Goal: Navigation & Orientation: Find specific page/section

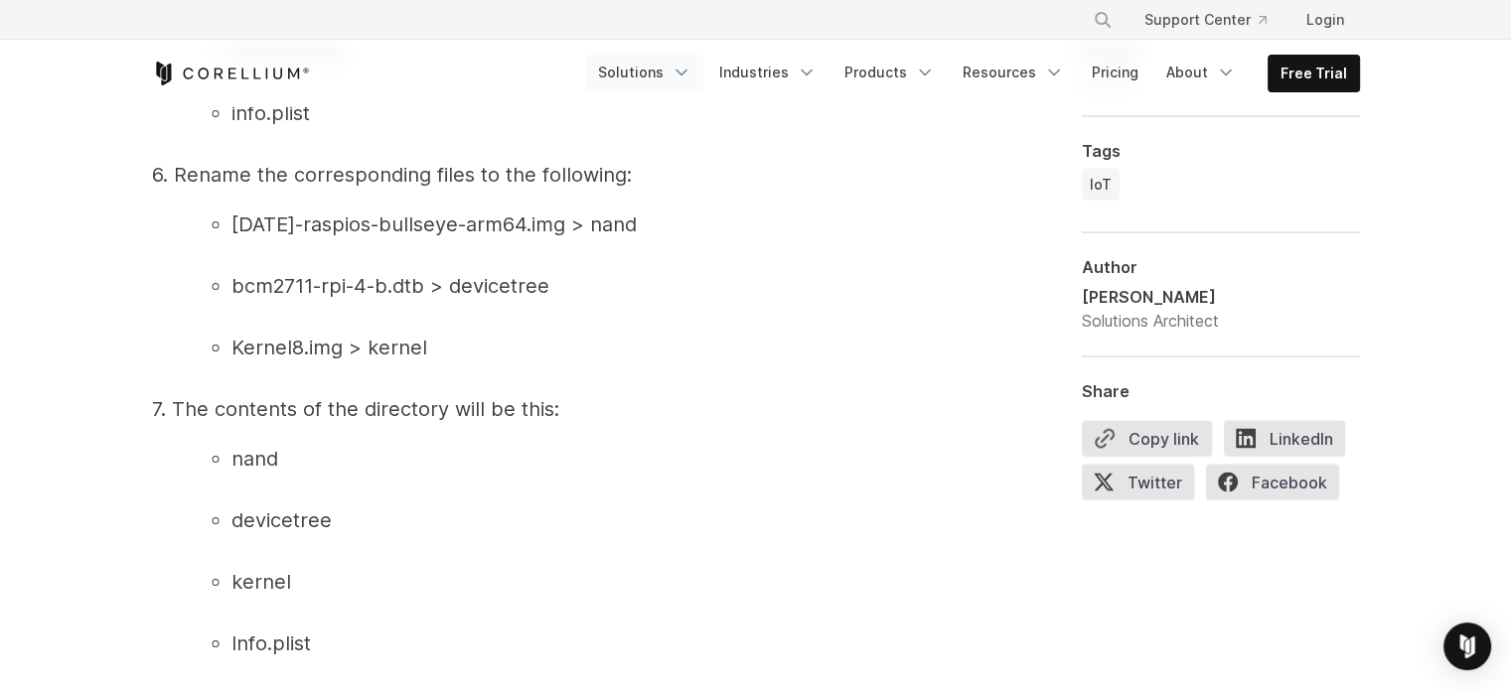
scroll to position [3875, 0]
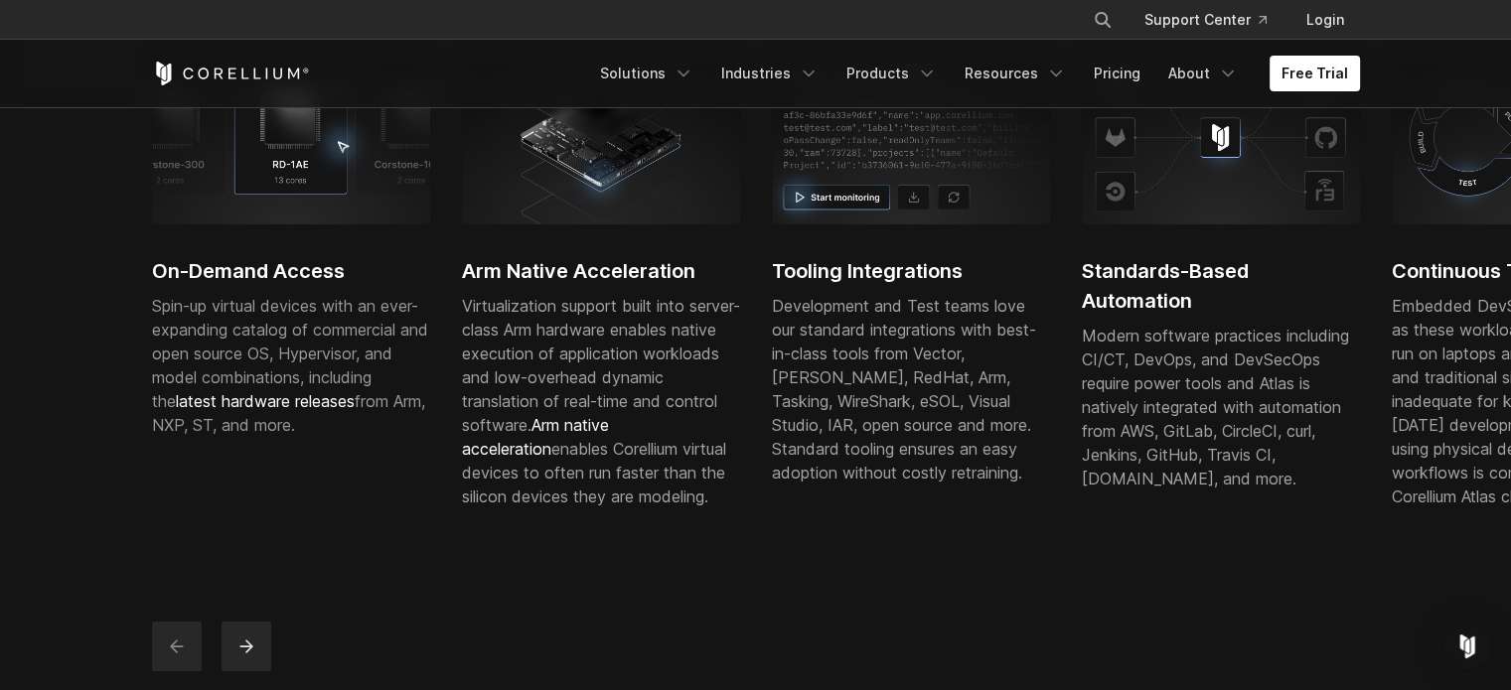
scroll to position [695, 0]
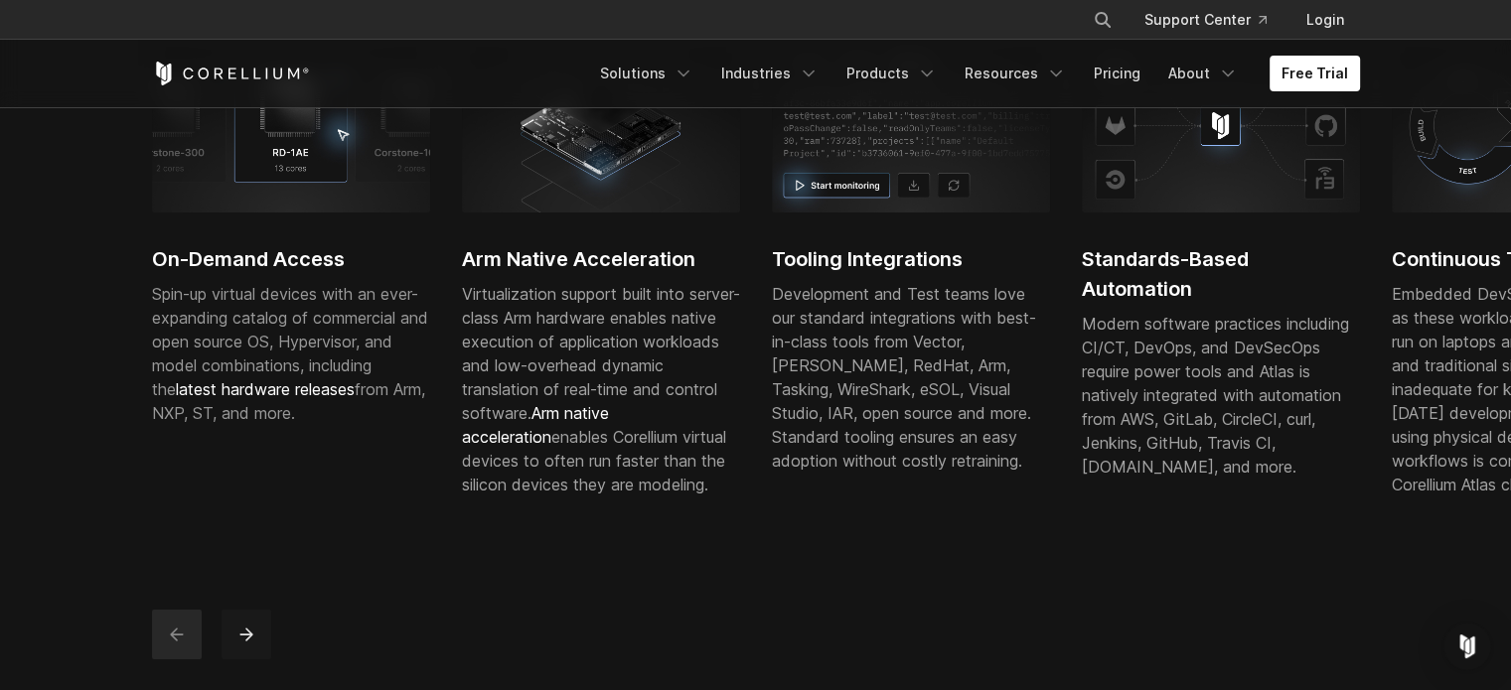
click at [232, 660] on button "next" at bounding box center [247, 635] width 50 height 50
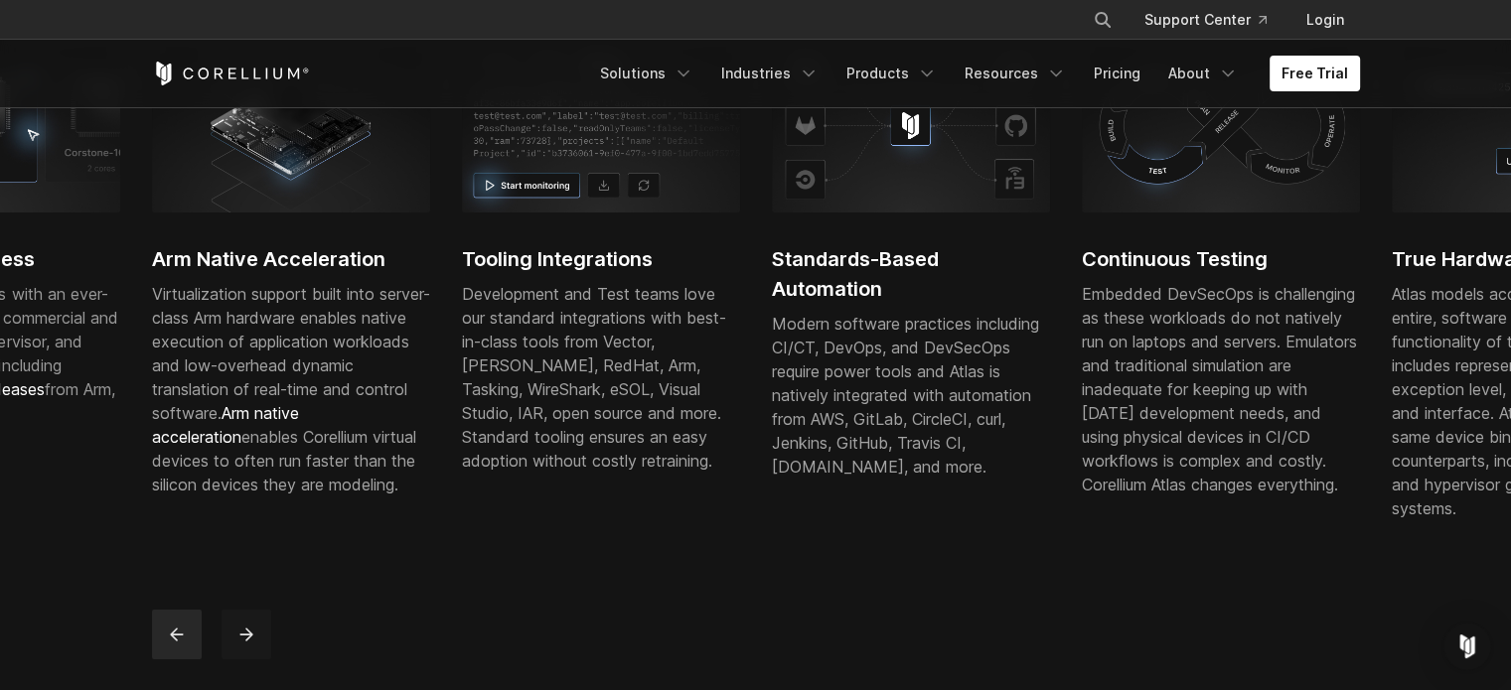
click at [222, 642] on button "next" at bounding box center [247, 635] width 50 height 50
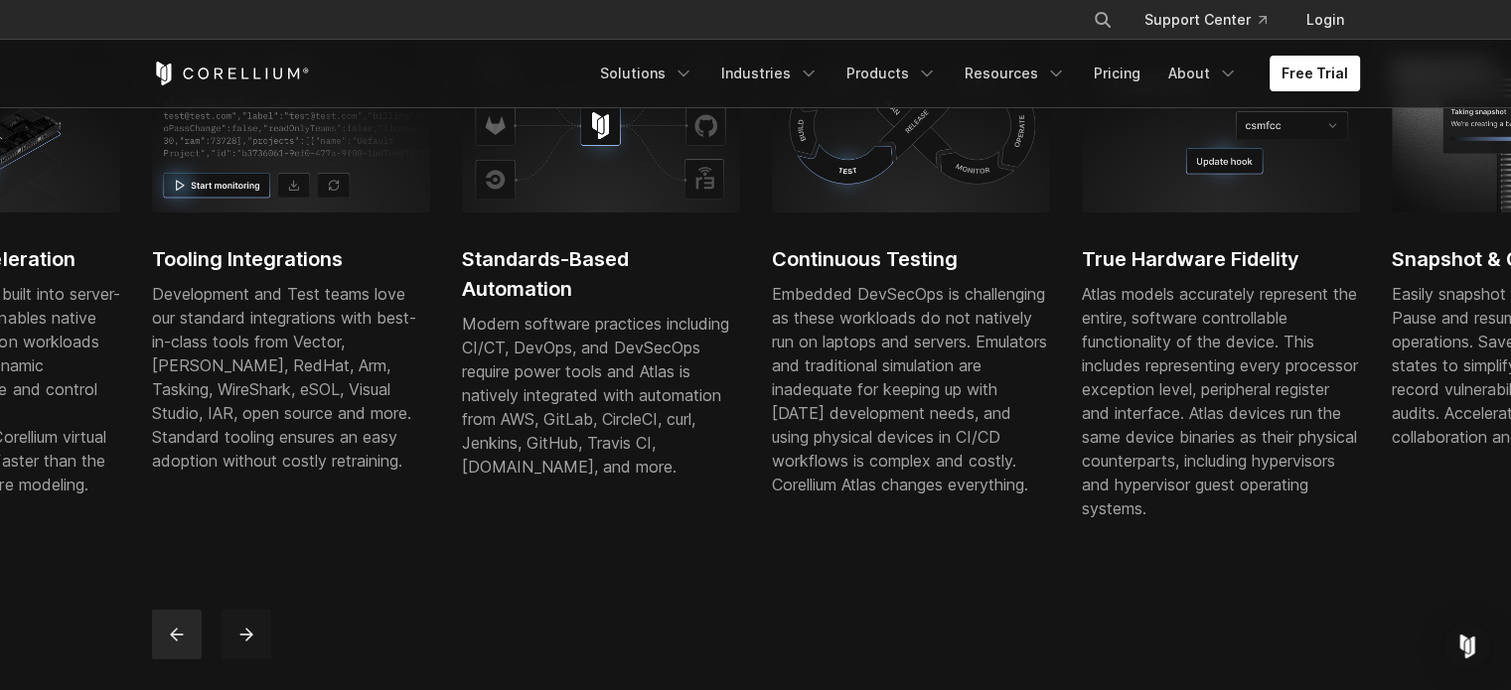
click at [222, 642] on button "next" at bounding box center [247, 635] width 50 height 50
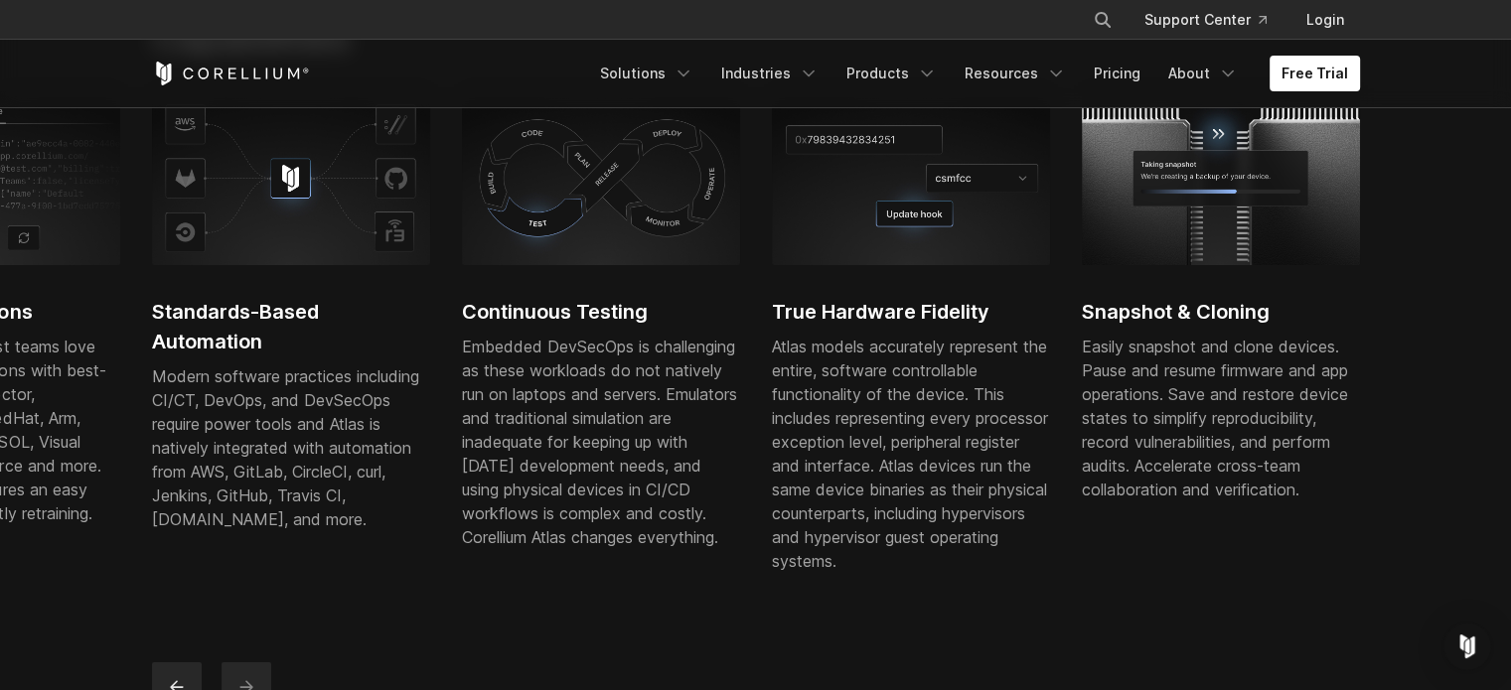
scroll to position [894, 0]
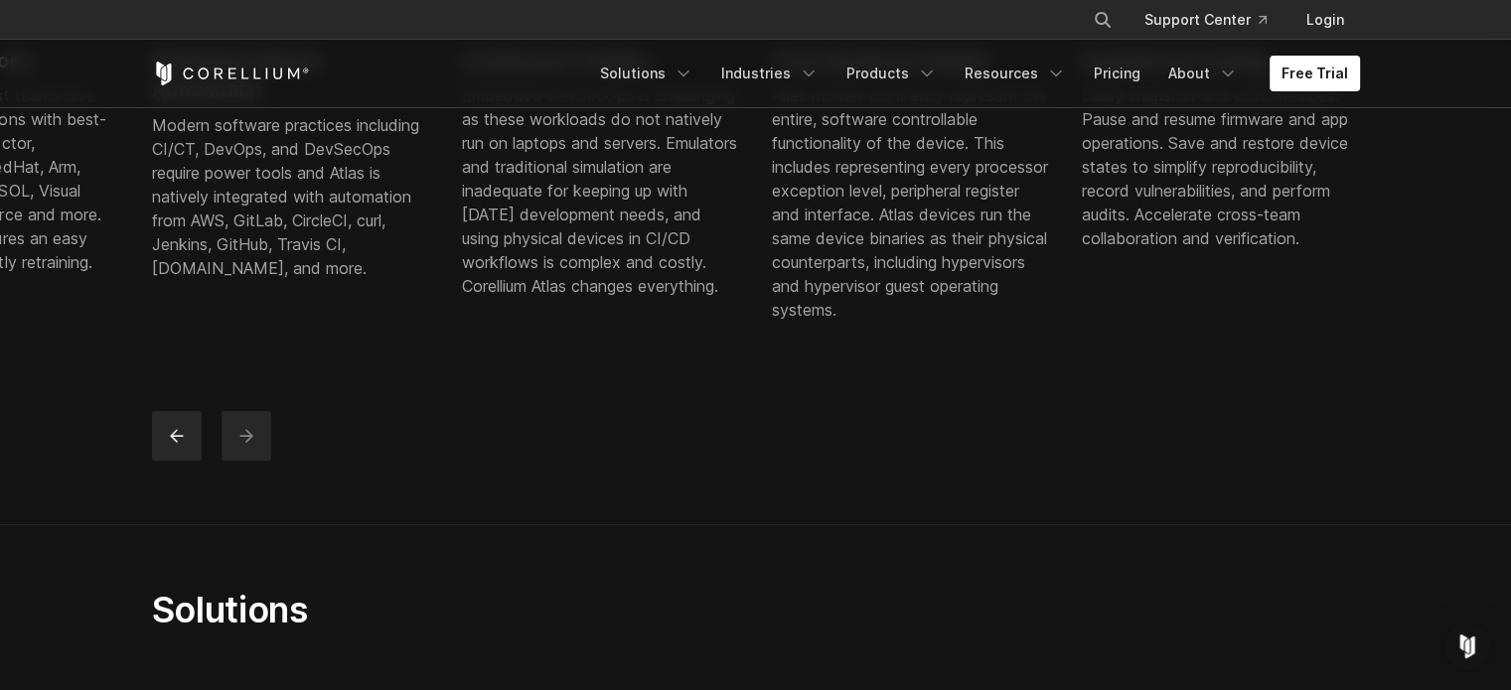
click at [234, 447] on button "next" at bounding box center [247, 436] width 50 height 50
drag, startPoint x: 244, startPoint y: 456, endPoint x: 256, endPoint y: 461, distance: 12.9
click at [244, 446] on icon "next" at bounding box center [246, 436] width 20 height 20
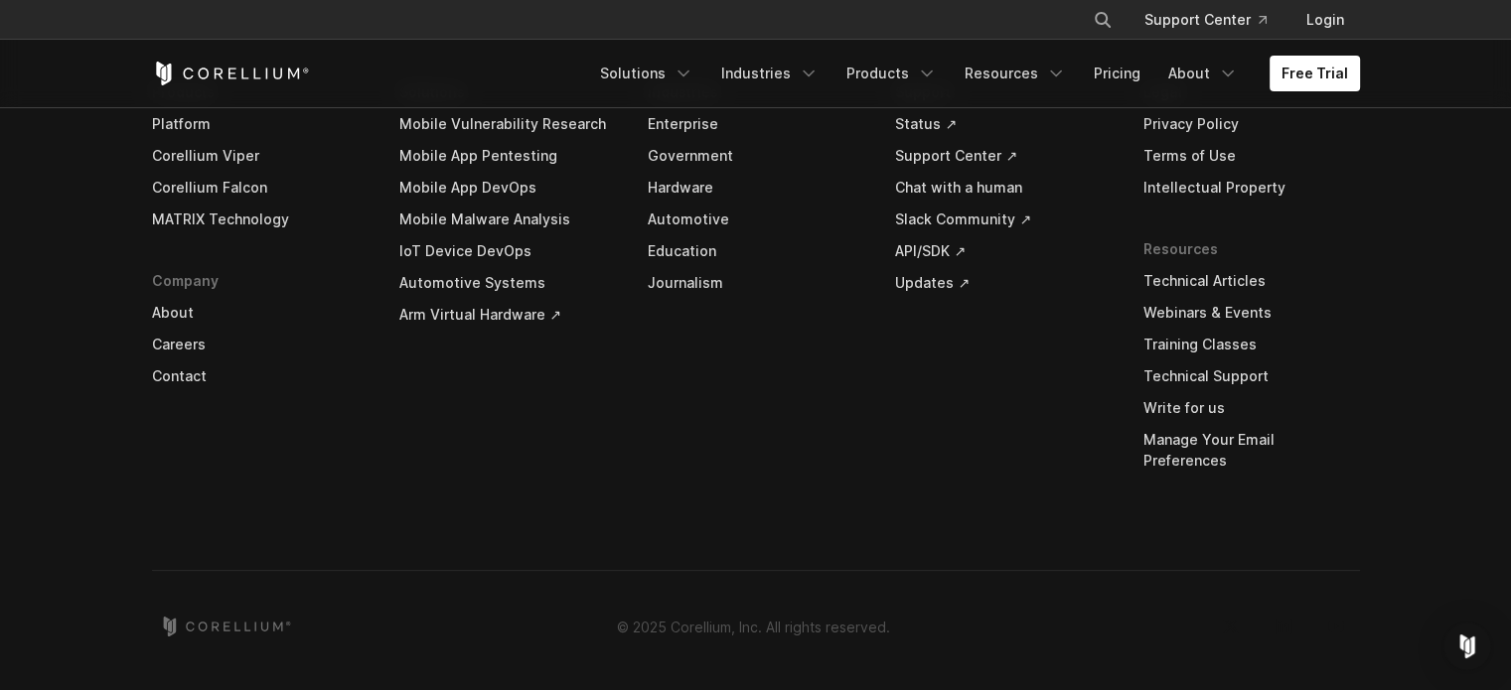
scroll to position [6104, 0]
click at [178, 360] on link "Careers" at bounding box center [260, 345] width 217 height 32
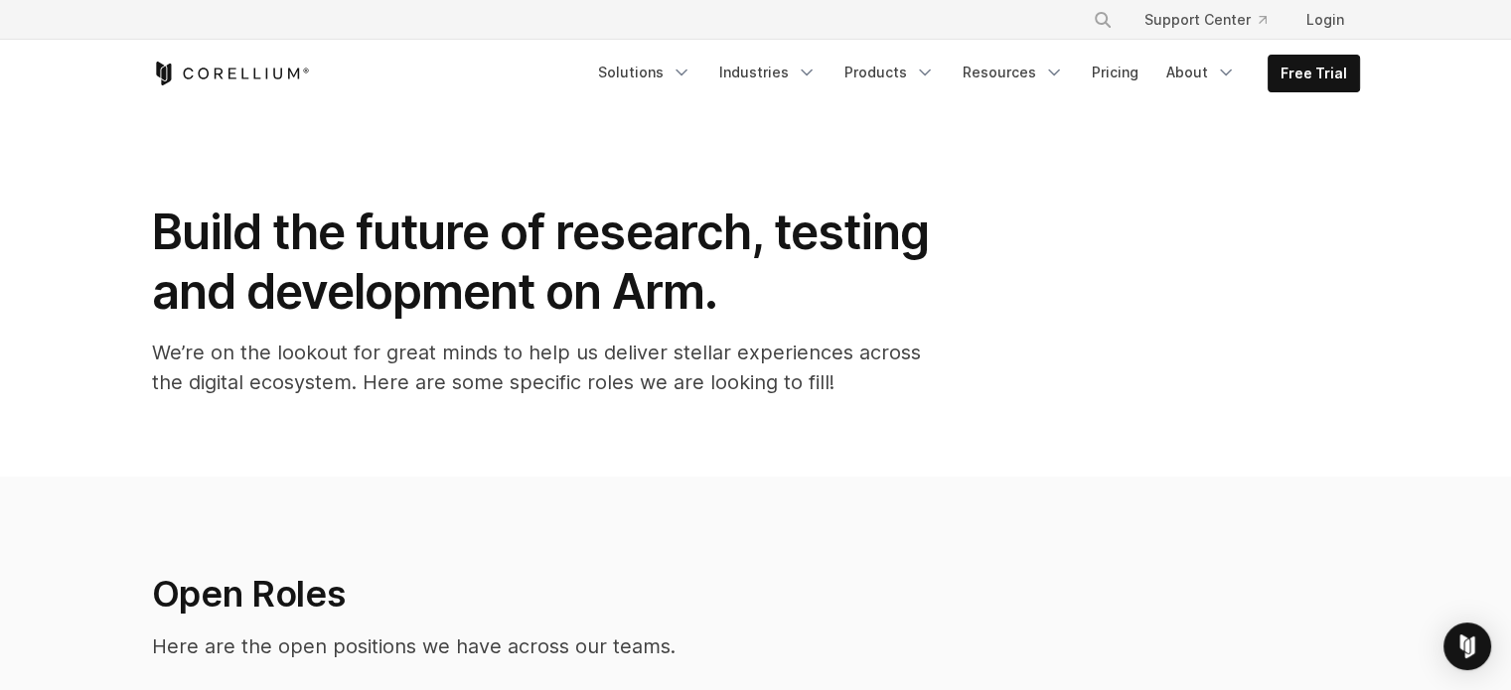
click at [212, 59] on div "Free Trial Solutions" at bounding box center [756, 74] width 1208 height 68
click at [212, 66] on icon "Corellium Home" at bounding box center [231, 74] width 158 height 24
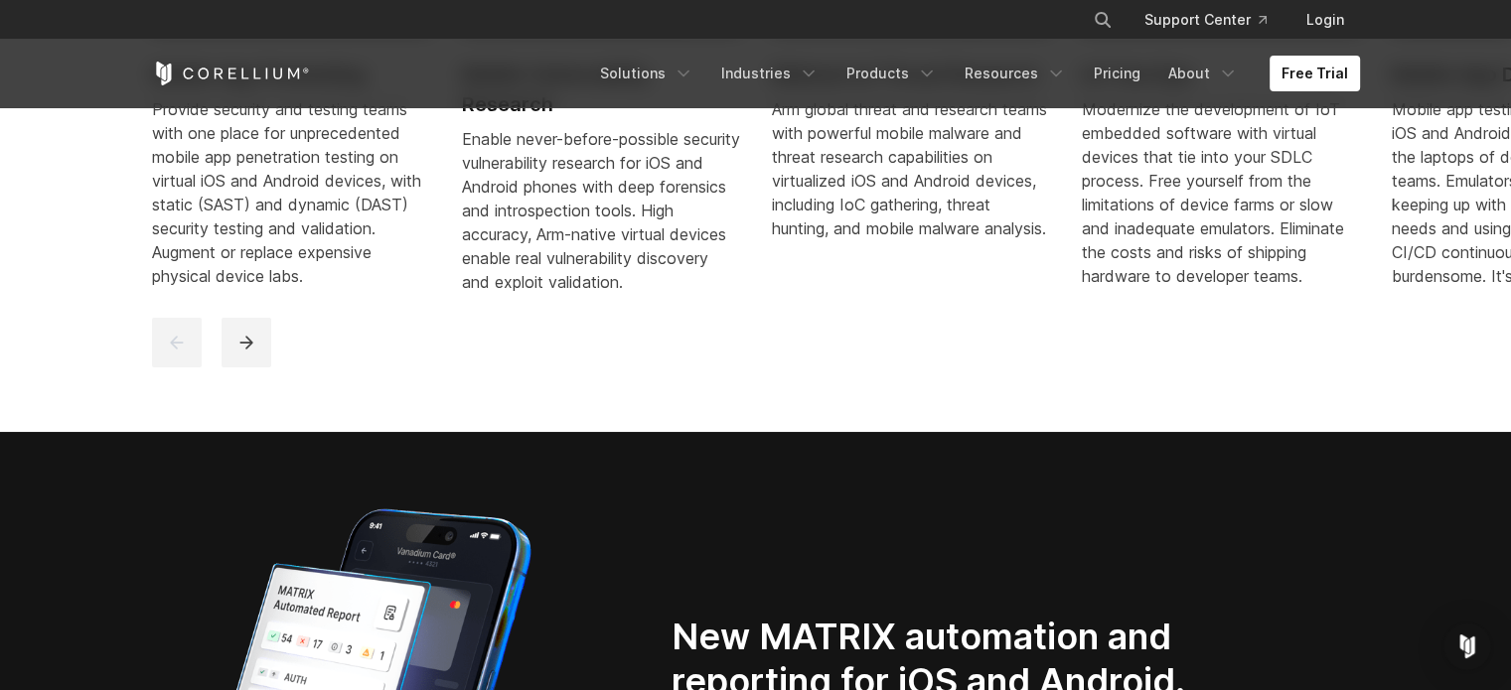
scroll to position [1192, 0]
